Goal: Contribute content

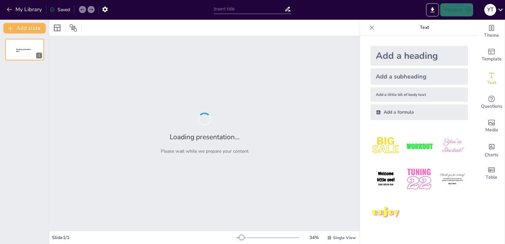
type input "Cobalto: Historia, Descubrimiento y Usos"
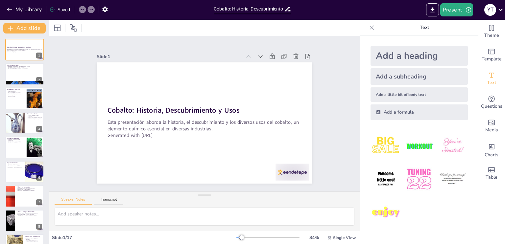
click at [17, 79] on div at bounding box center [24, 74] width 39 height 22
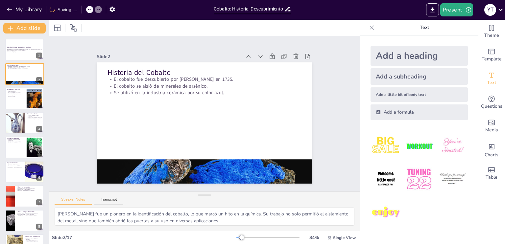
click at [18, 115] on div at bounding box center [14, 123] width 19 height 24
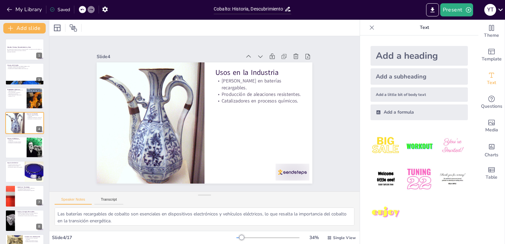
click at [16, 144] on div at bounding box center [24, 148] width 39 height 22
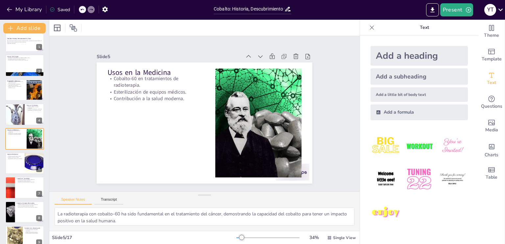
click at [19, 159] on div at bounding box center [24, 163] width 39 height 22
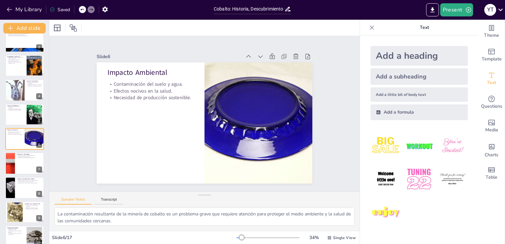
scroll to position [54, 0]
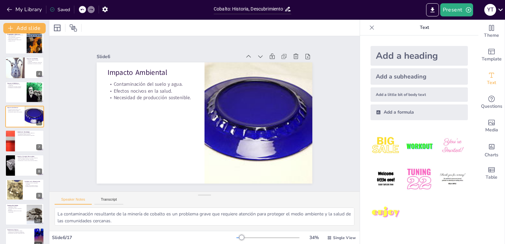
click at [25, 161] on div at bounding box center [33, 161] width 17 height 8
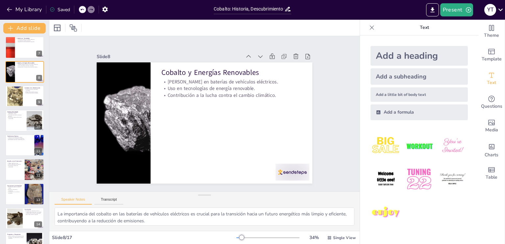
click at [19, 172] on div at bounding box center [24, 170] width 39 height 22
type textarea "El trabajo infantil en las minas de cobalto es un problema ético que debe ser a…"
